Goal: Transaction & Acquisition: Subscribe to service/newsletter

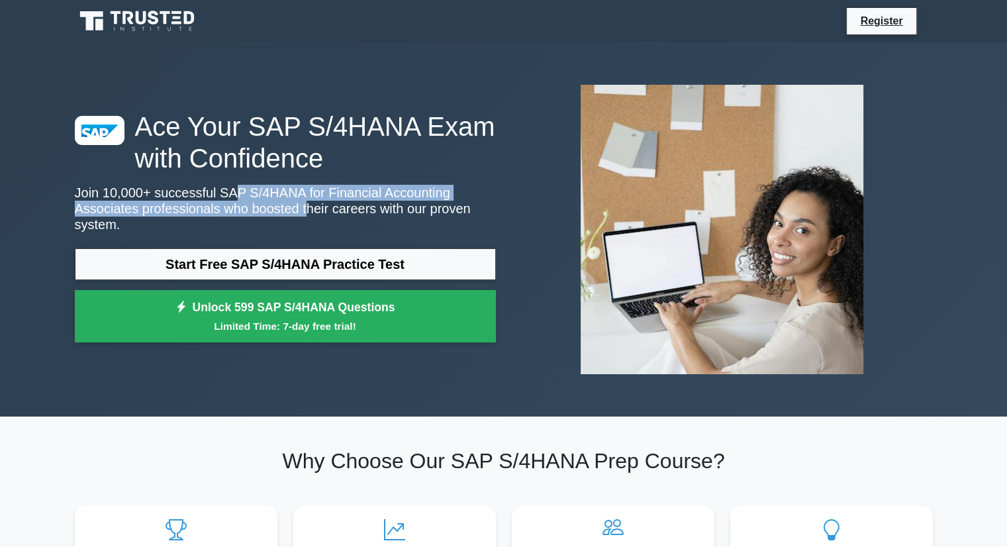
click at [227, 209] on p "Join 10,000+ successful SAP S/4HANA for Financial Accounting Associates profess…" at bounding box center [285, 209] width 421 height 48
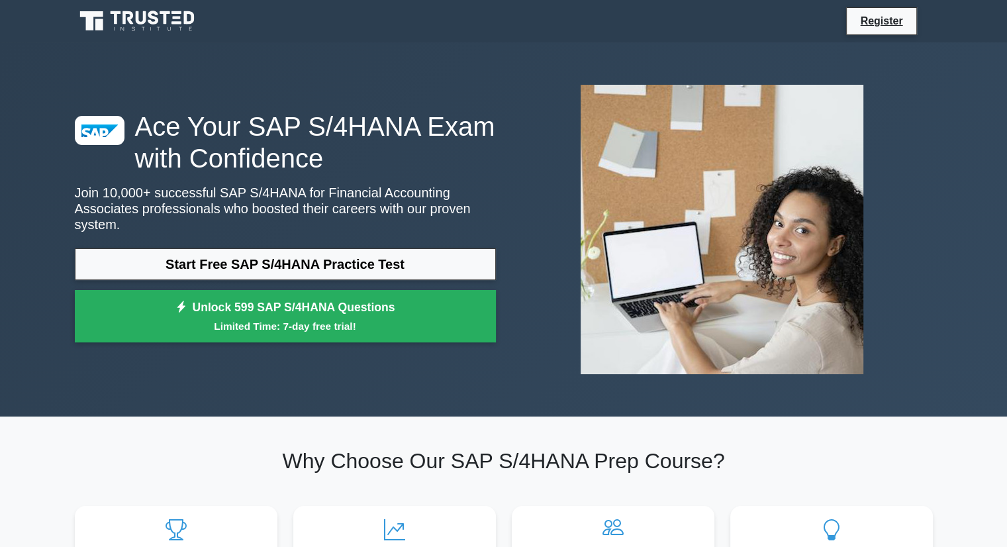
click at [256, 222] on p "Join 10,000+ successful SAP S/4HANA for Financial Accounting Associates profess…" at bounding box center [285, 209] width 421 height 48
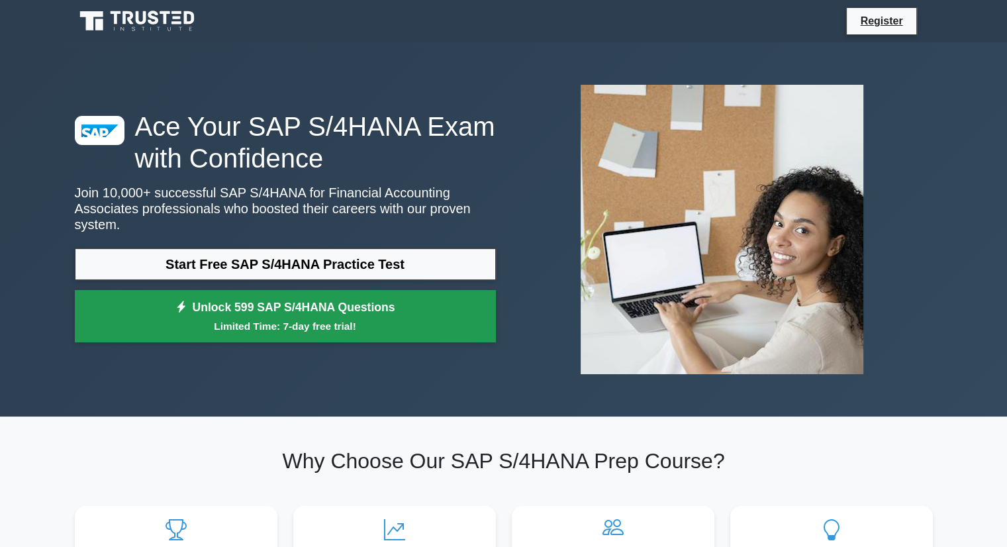
click at [374, 321] on small "Limited Time: 7-day free trial!" at bounding box center [285, 325] width 388 height 15
